Goal: Connect with others: Connect with others

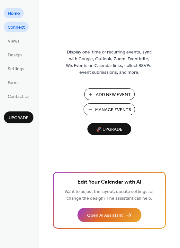
click at [16, 26] on span "Connect" at bounding box center [16, 27] width 17 height 7
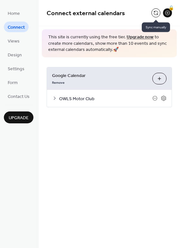
click at [157, 11] on button at bounding box center [156, 12] width 9 height 9
click at [155, 13] on button at bounding box center [156, 12] width 9 height 9
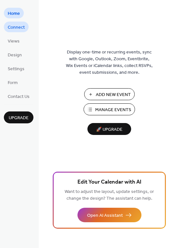
click at [16, 28] on span "Connect" at bounding box center [16, 27] width 17 height 7
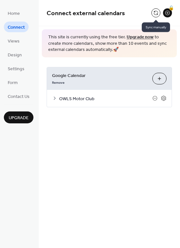
click at [154, 10] on button at bounding box center [156, 12] width 9 height 9
click at [155, 13] on button at bounding box center [156, 12] width 9 height 9
